Goal: Task Accomplishment & Management: Manage account settings

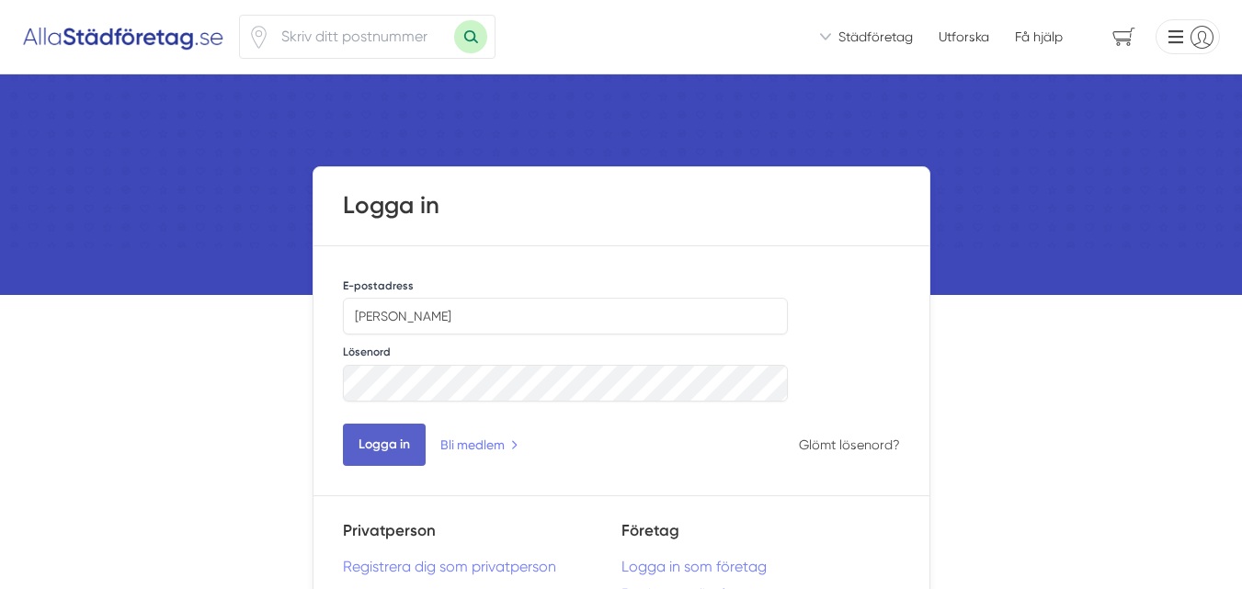
click at [384, 451] on button "Logga in" at bounding box center [384, 445] width 83 height 42
click at [480, 321] on input "[PERSON_NAME]" at bounding box center [566, 316] width 446 height 37
type input "M"
click at [343, 424] on button "Logga in" at bounding box center [384, 445] width 83 height 42
click at [356, 316] on input "hemharmoniservis.se" at bounding box center [566, 316] width 446 height 37
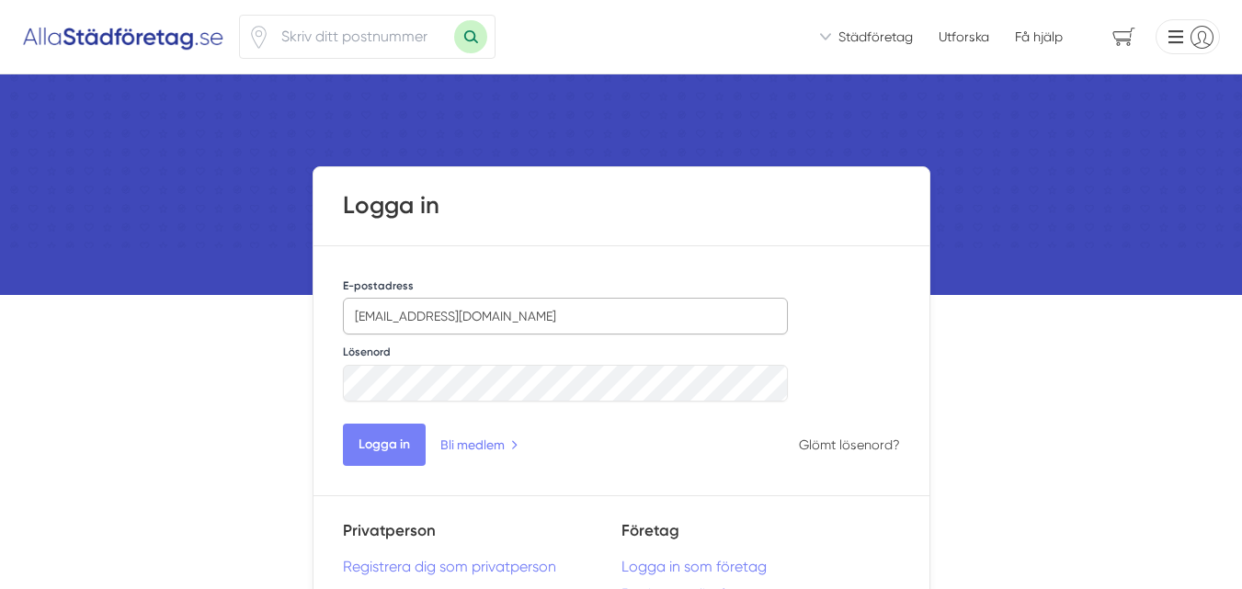
type input "[EMAIL_ADDRESS][DOMAIN_NAME]"
click at [343, 424] on button "Logga in" at bounding box center [384, 445] width 83 height 42
click at [466, 314] on input "[PERSON_NAME]" at bounding box center [566, 316] width 446 height 37
type input "M"
type input "[EMAIL_ADDRESS][DOMAIN_NAME]"
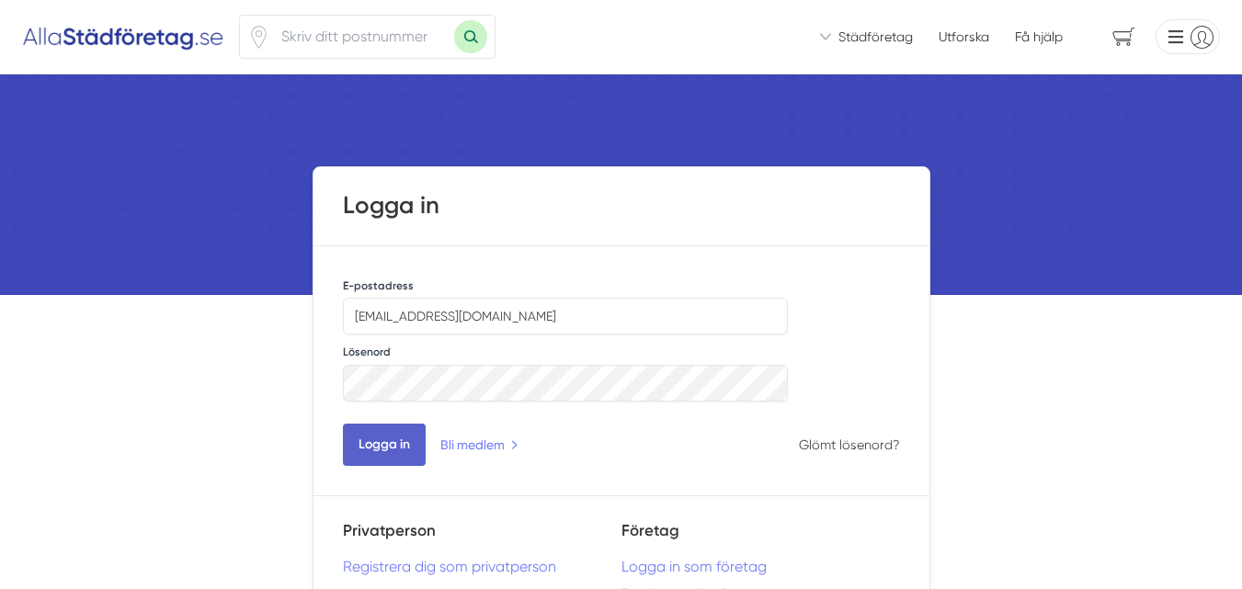
click at [376, 437] on button "Logga in" at bounding box center [384, 445] width 83 height 42
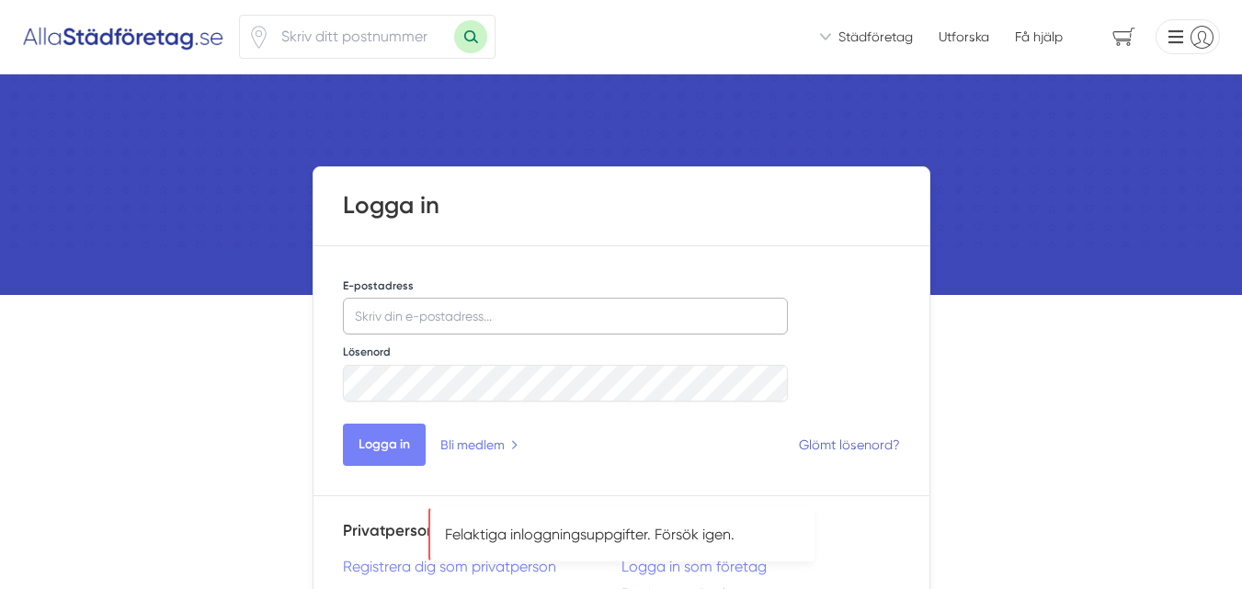
type input "[PERSON_NAME]"
click at [859, 442] on link "Glömt lösenord?" at bounding box center [849, 445] width 101 height 15
